Goal: Task Accomplishment & Management: Manage account settings

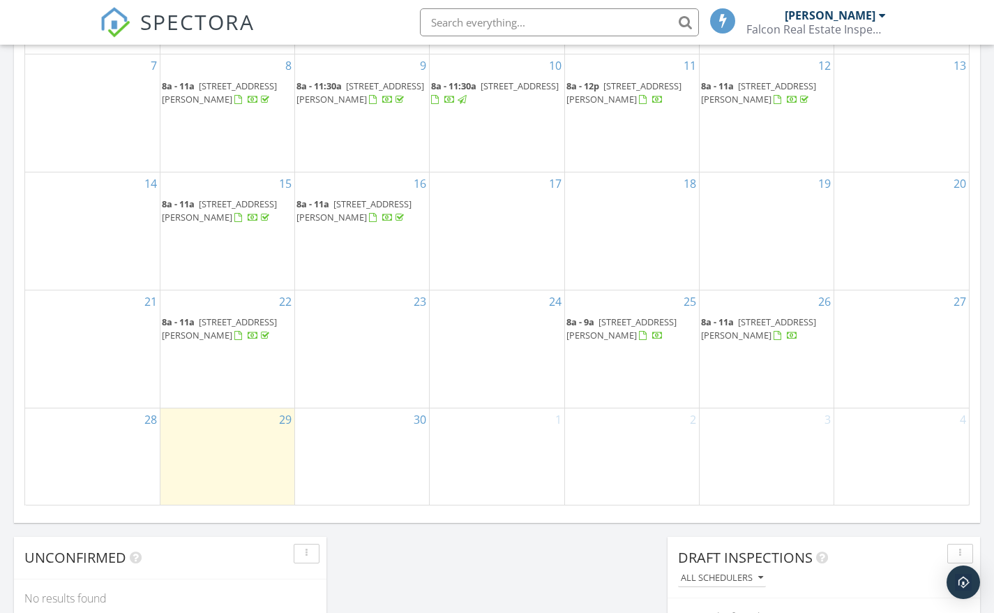
scroll to position [921, 0]
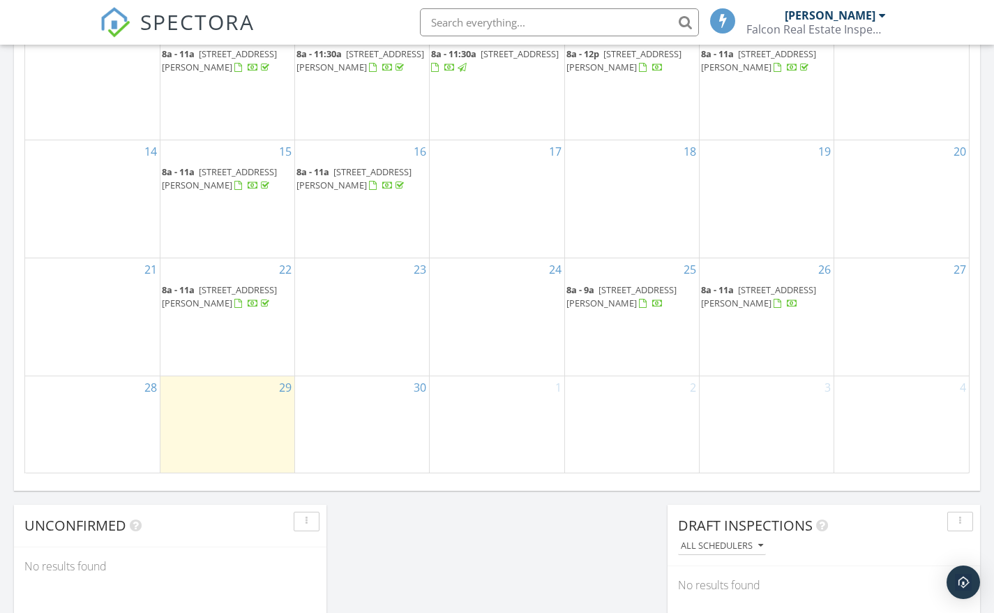
click at [725, 296] on span "8a - 11a" at bounding box center [717, 289] width 33 height 13
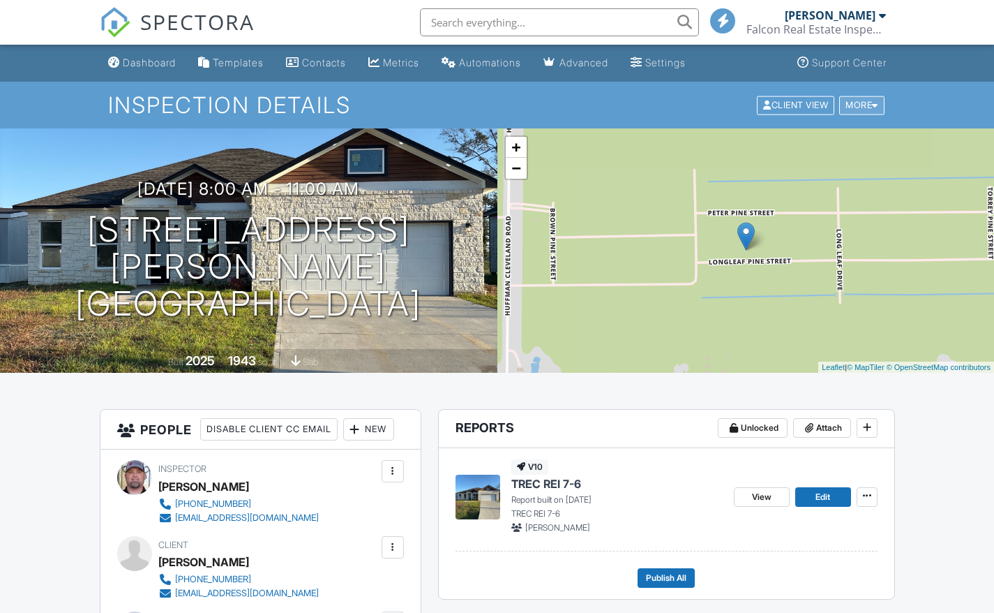
click at [868, 105] on div "More" at bounding box center [862, 105] width 45 height 19
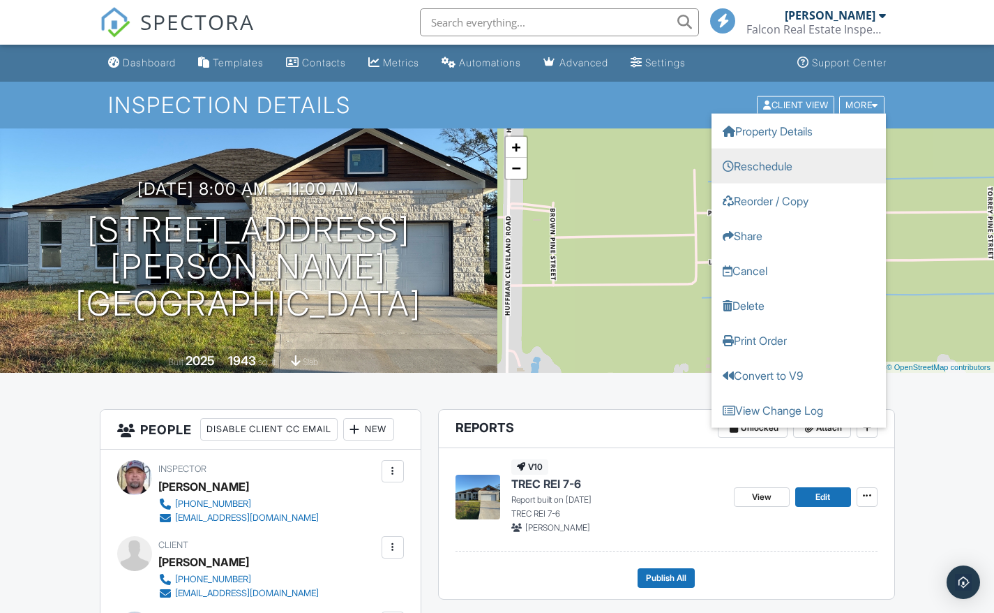
click at [799, 169] on link "Reschedule" at bounding box center [799, 165] width 174 height 35
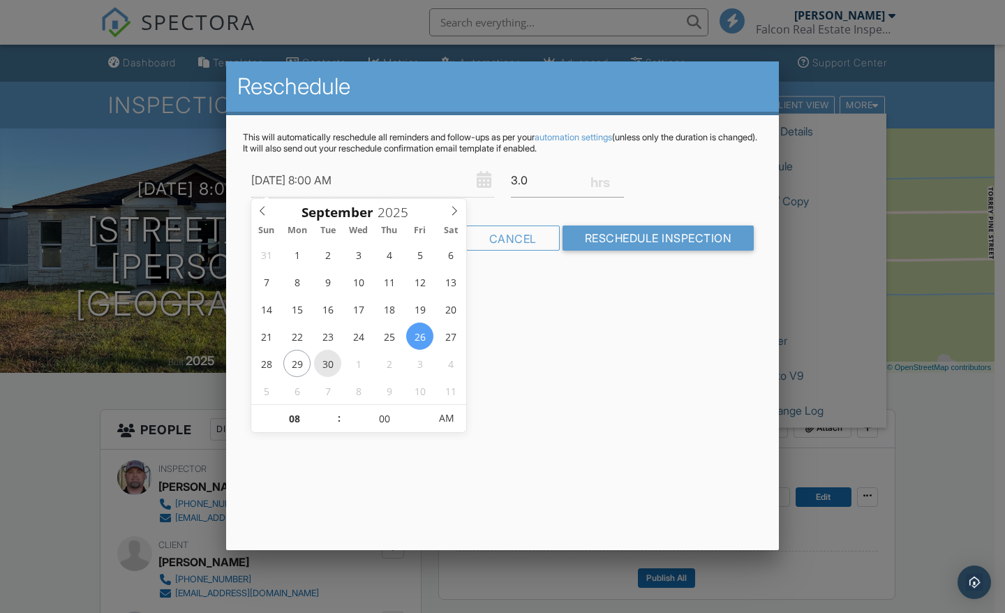
type input "[DATE] 8:00 AM"
click at [521, 485] on div "Reschedule This will automatically reschedule all reminders and follow-ups as p…" at bounding box center [502, 305] width 553 height 489
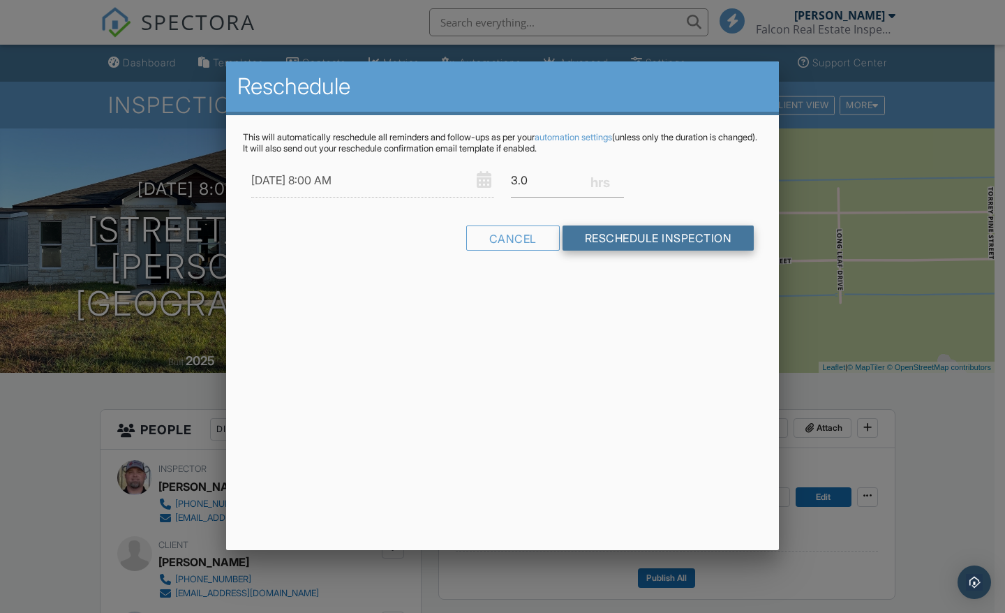
click at [659, 237] on input "Reschedule Inspection" at bounding box center [658, 237] width 192 height 25
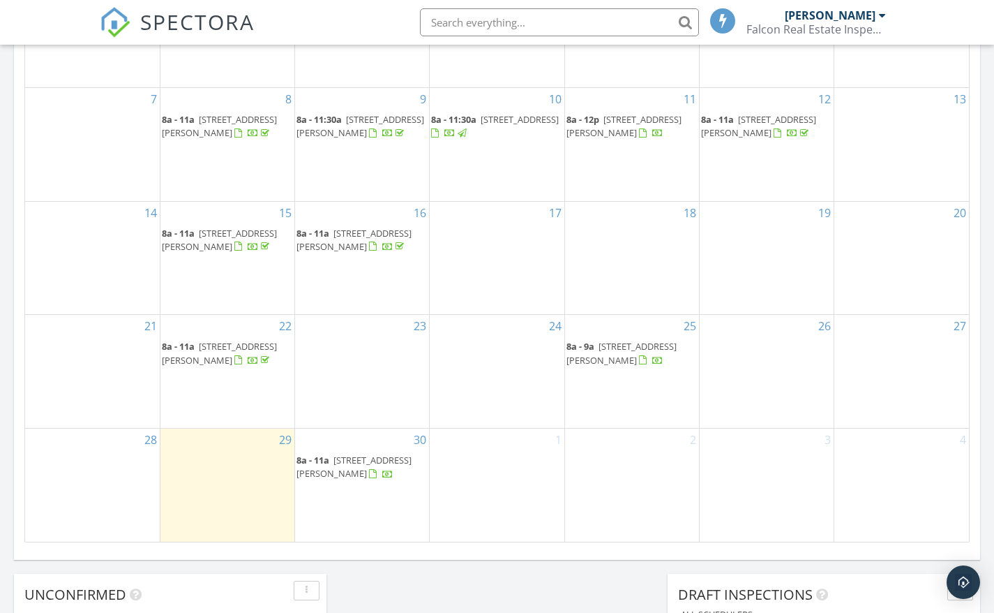
scroll to position [922, 0]
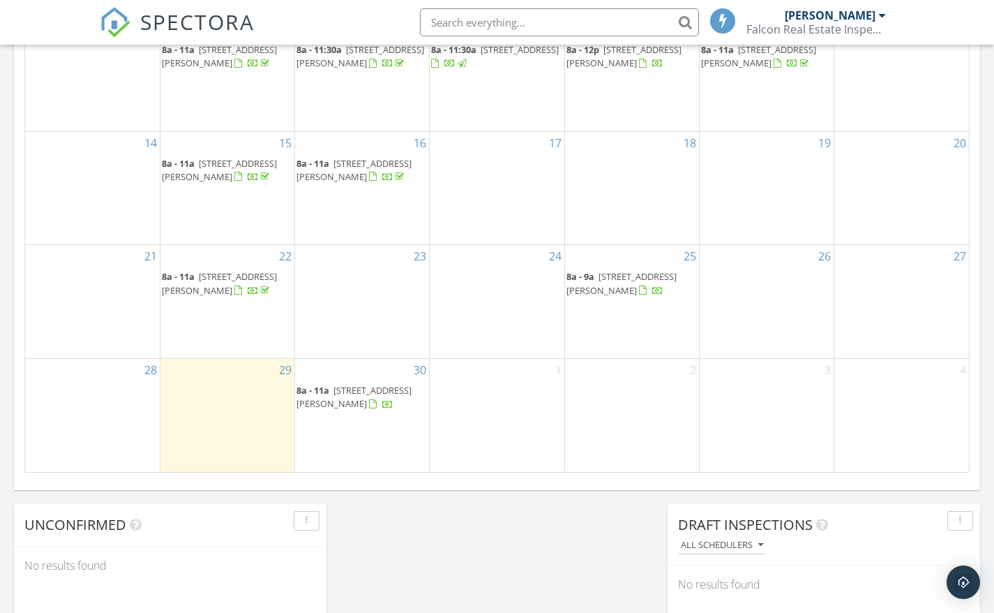
click at [387, 393] on span "1131 Long Leaf Pine St, Huffman 77336" at bounding box center [354, 397] width 115 height 26
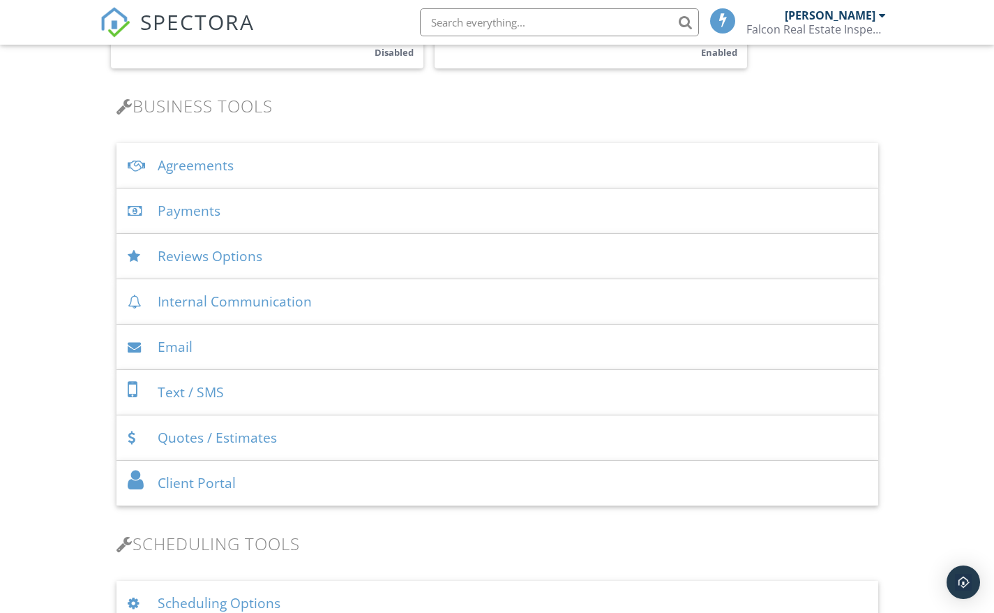
scroll to position [419, 0]
click at [271, 210] on div "Payments" at bounding box center [498, 210] width 762 height 45
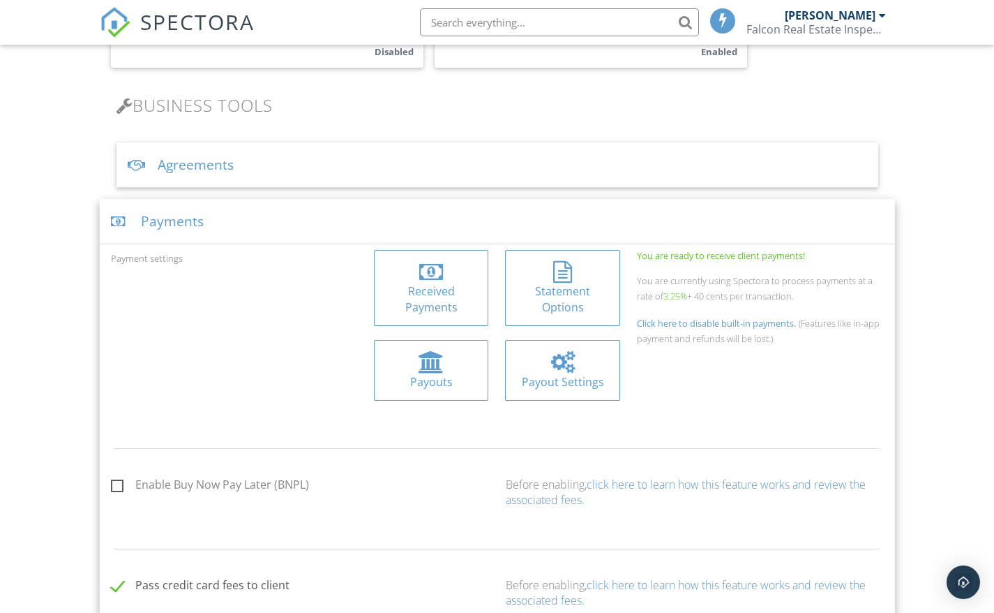
click at [433, 288] on div "Received Payments" at bounding box center [431, 298] width 93 height 31
